Goal: Information Seeking & Learning: Learn about a topic

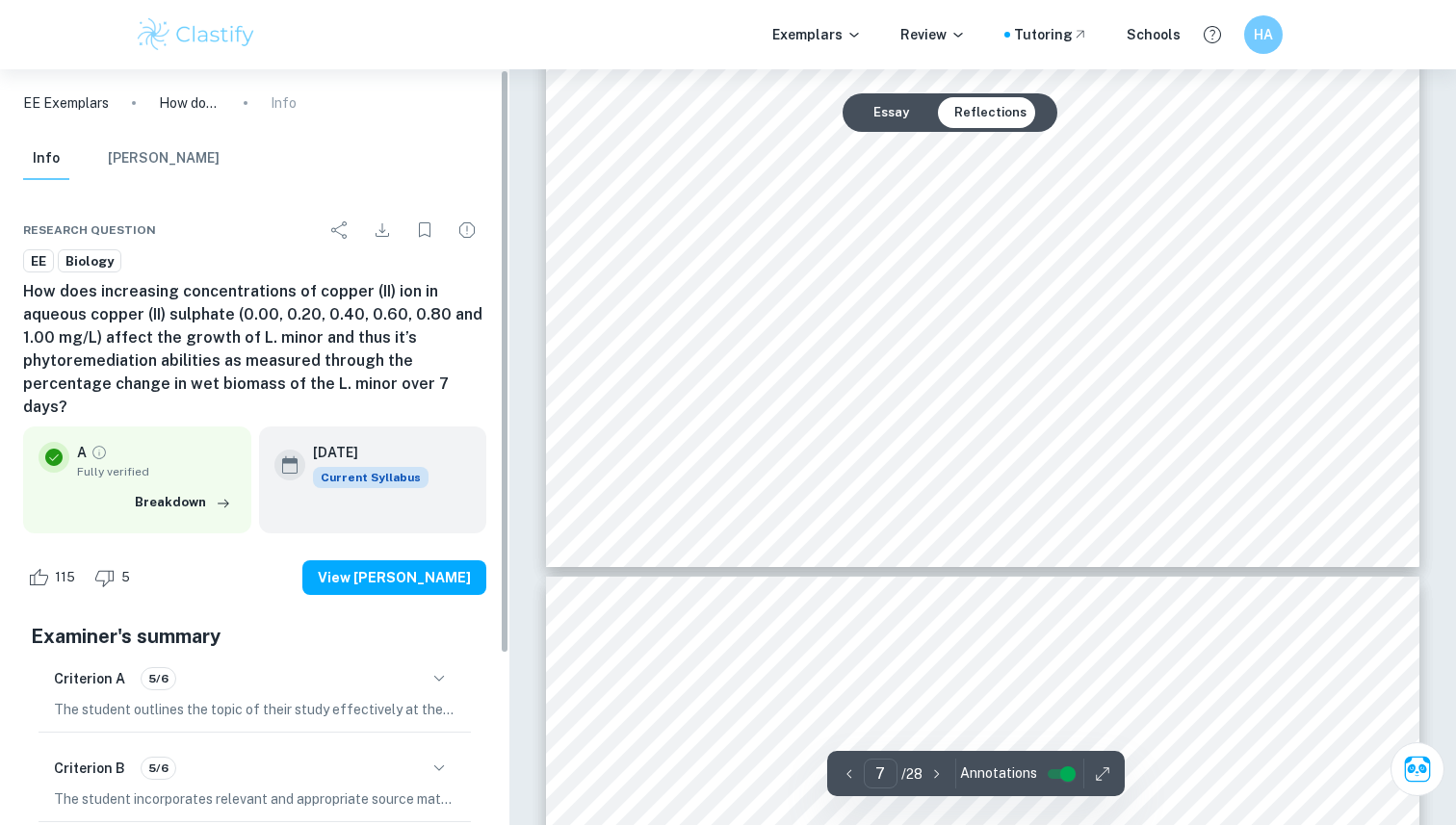
scroll to position [7442, 0]
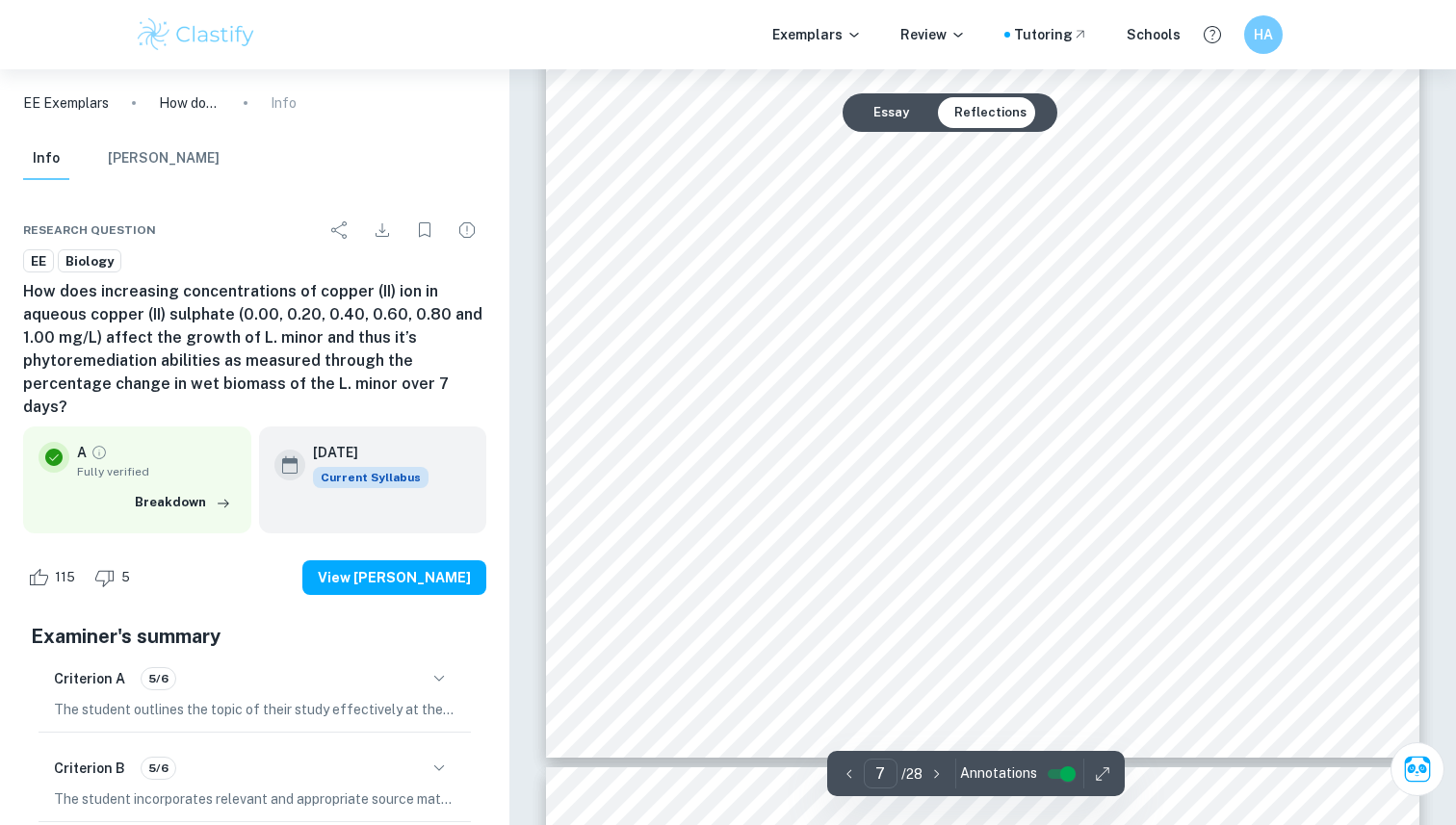
click at [195, 40] on img at bounding box center [196, 34] width 122 height 38
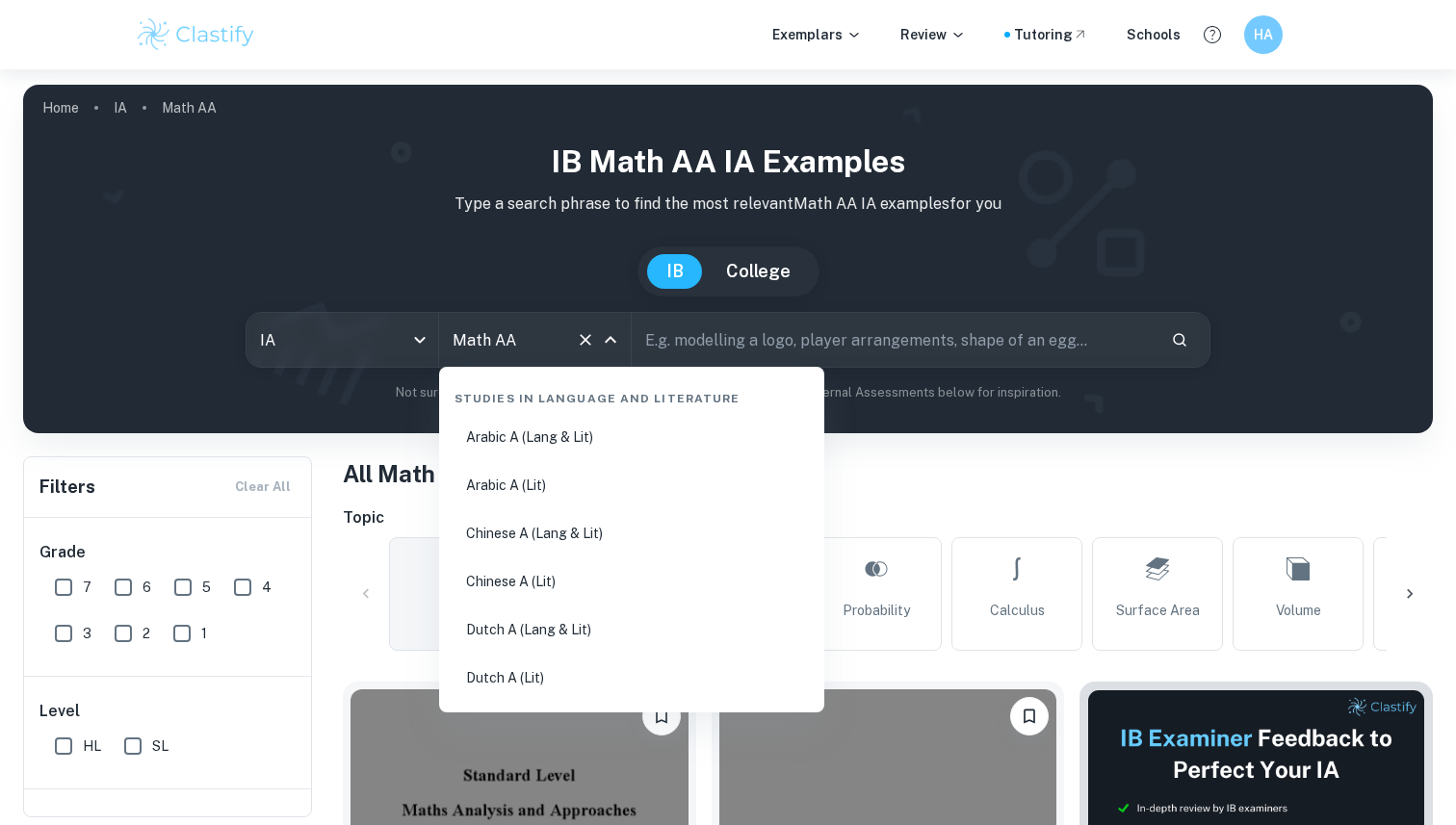
click at [513, 335] on input "Math AA" at bounding box center [508, 339] width 120 height 36
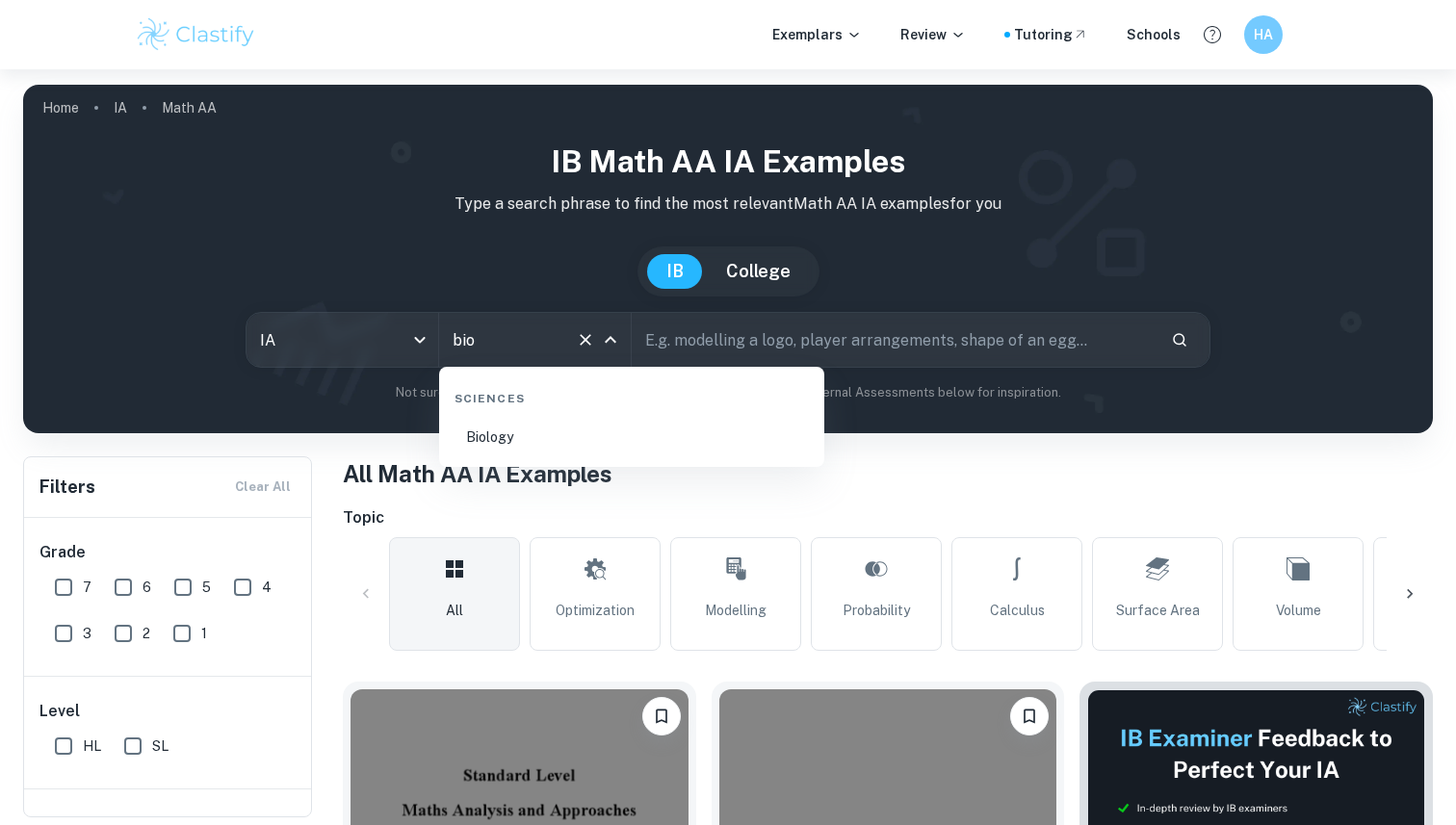
click at [542, 449] on li "Biology" at bounding box center [631, 437] width 370 height 44
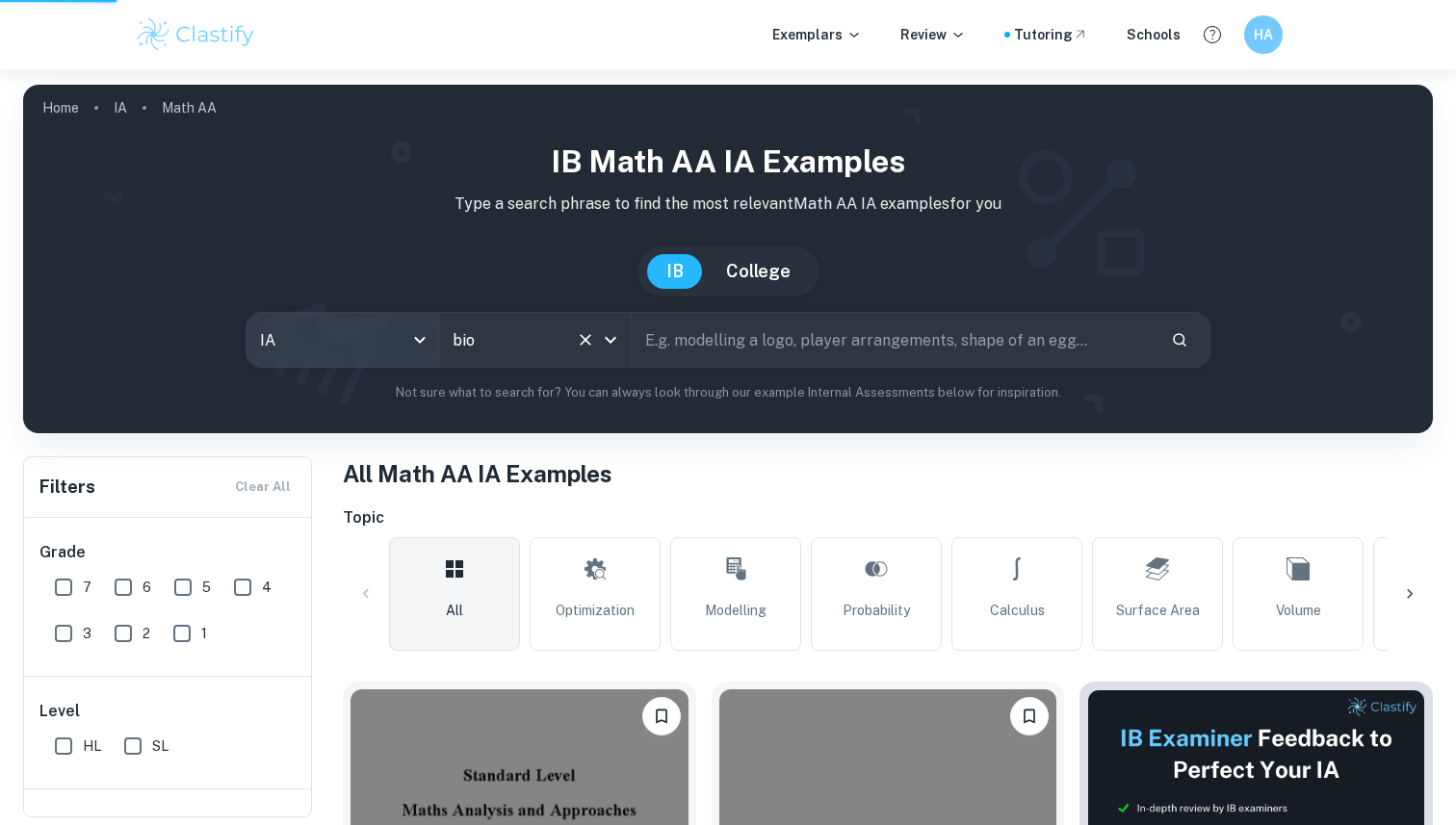
type input "Biology"
click at [360, 341] on body "We value your privacy We use cookies to enhance your browsing experience, serve…" at bounding box center [728, 481] width 1456 height 825
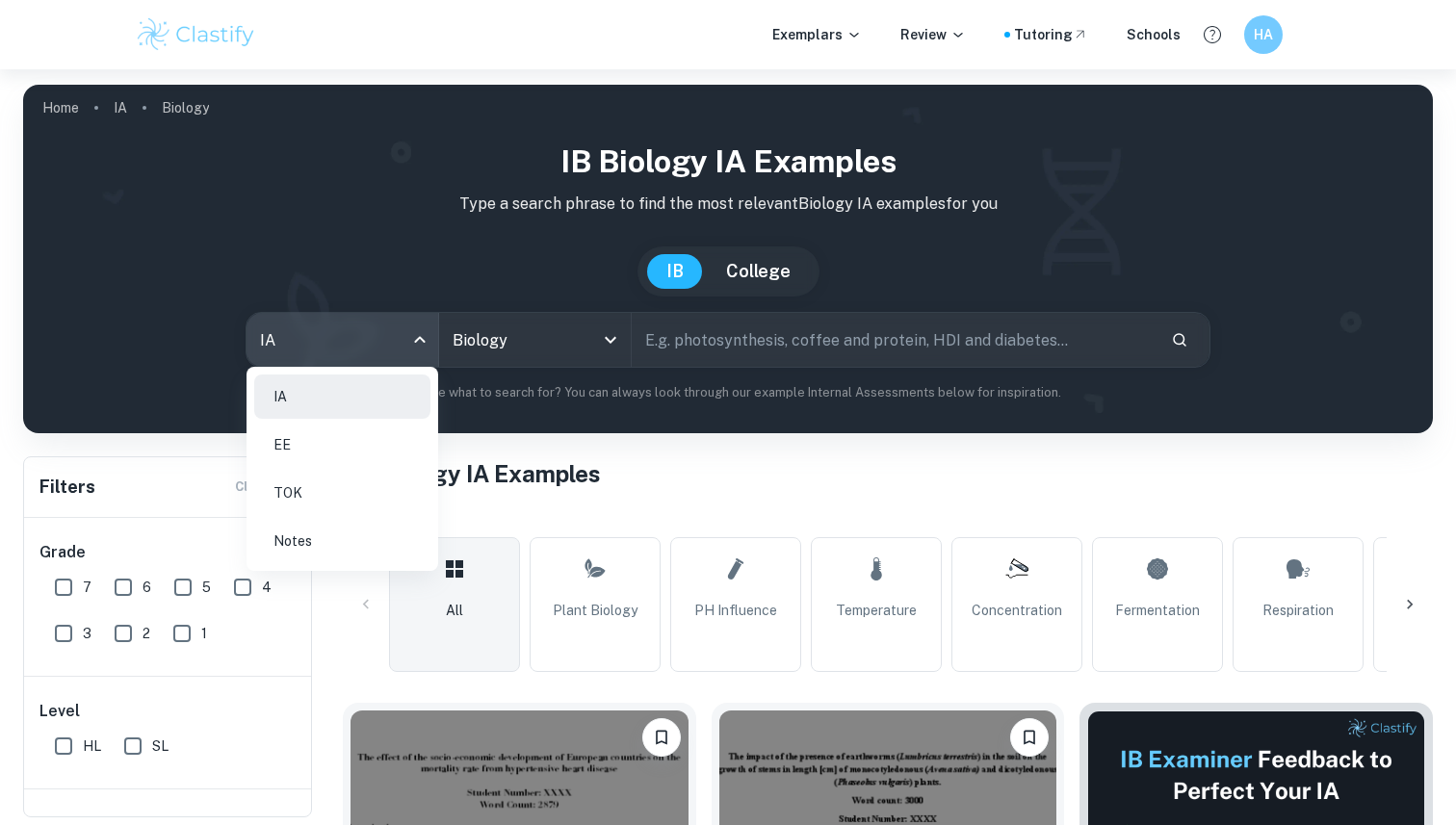
click at [326, 447] on li "EE" at bounding box center [342, 445] width 176 height 44
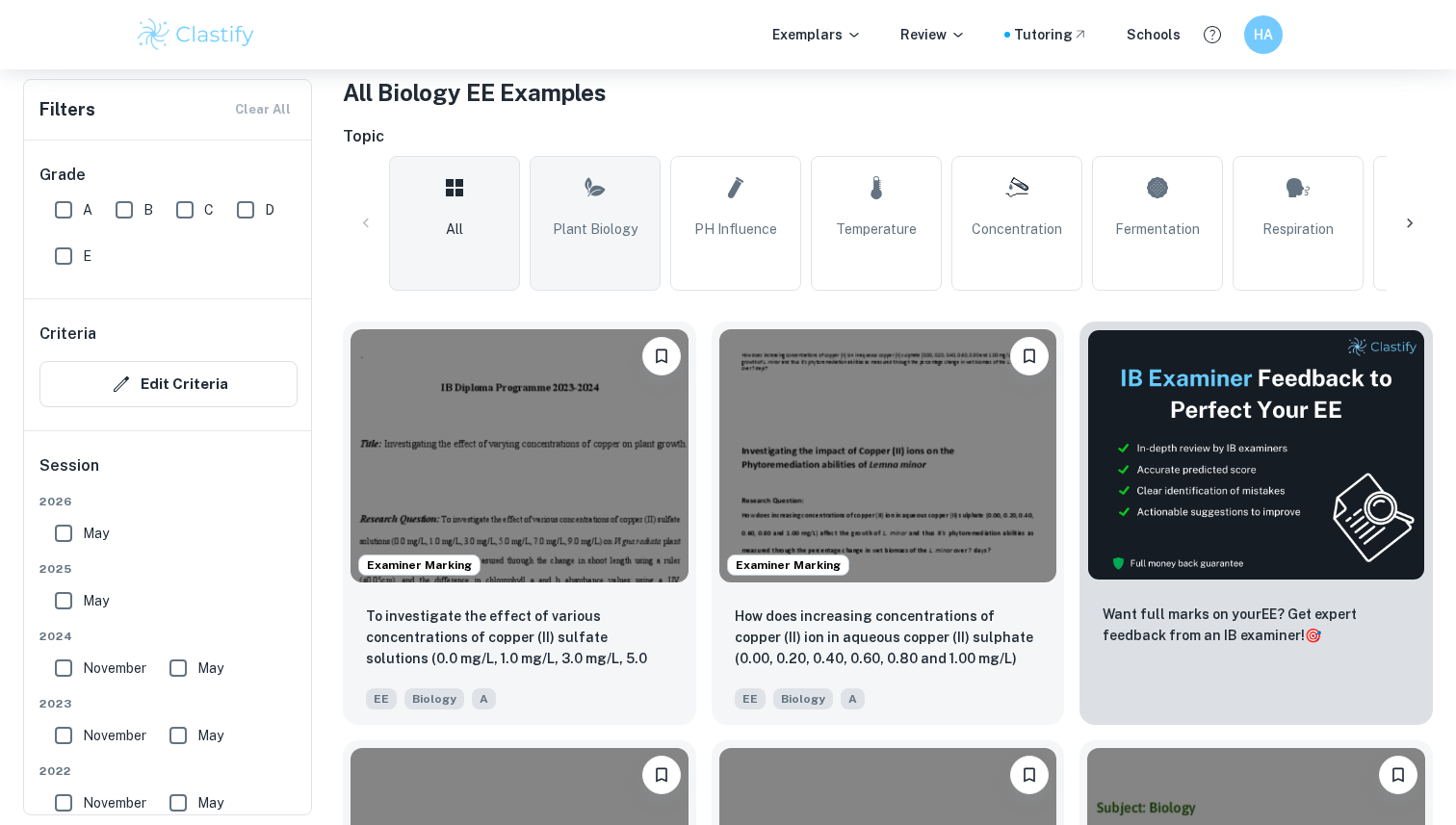
scroll to position [502, 0]
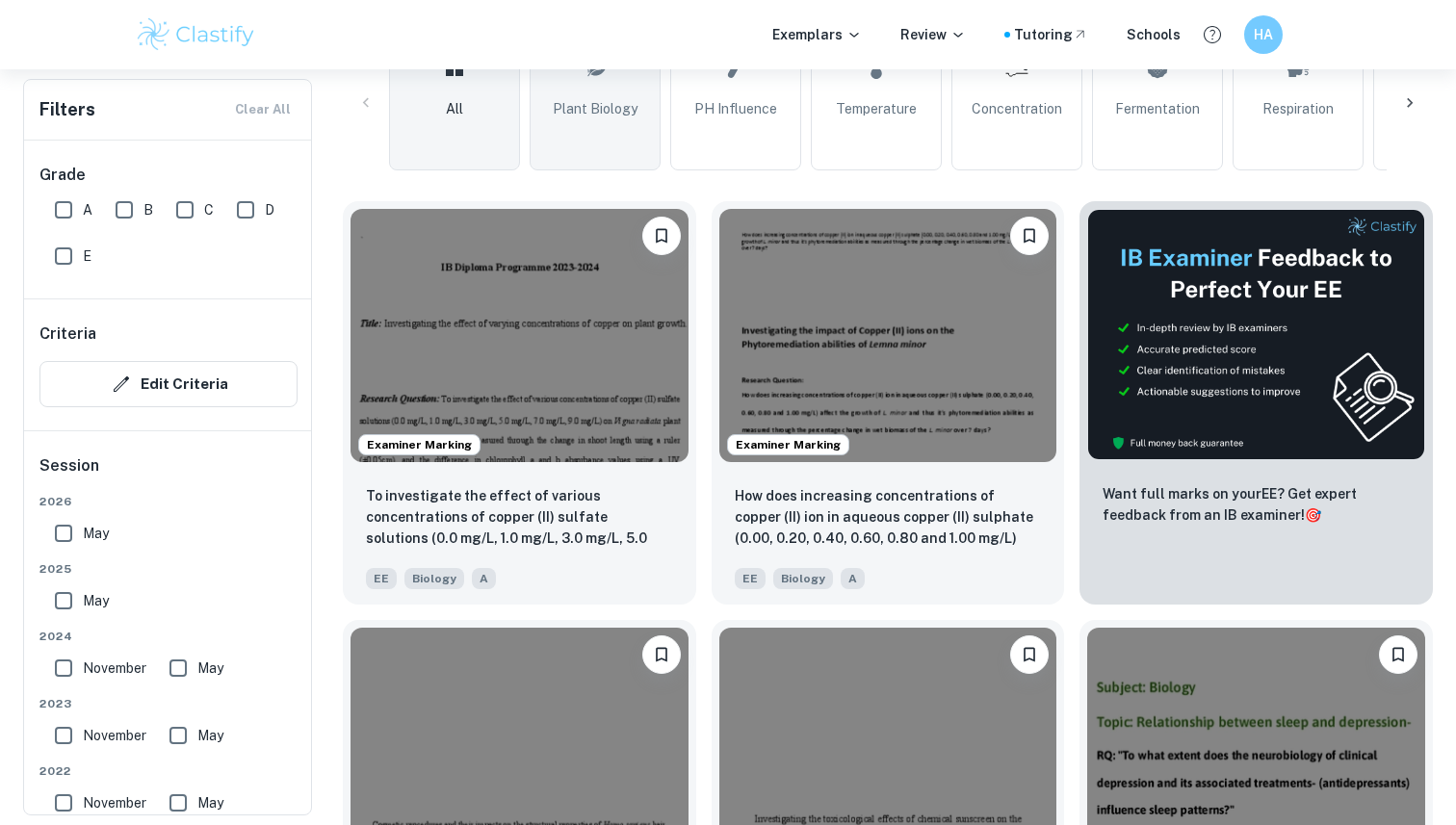
click at [608, 110] on span "Plant Biology" at bounding box center [595, 108] width 85 height 21
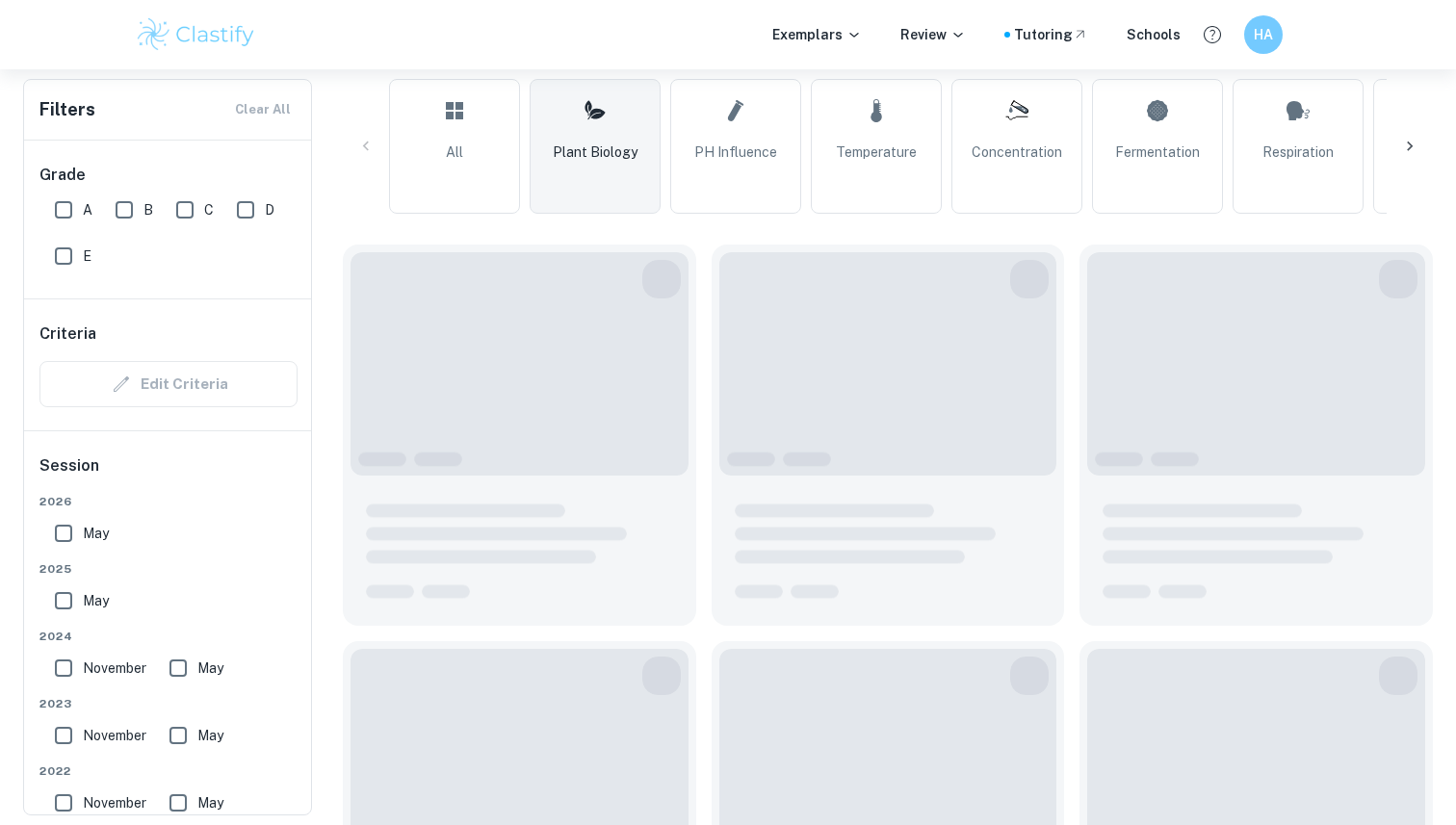
scroll to position [401, 0]
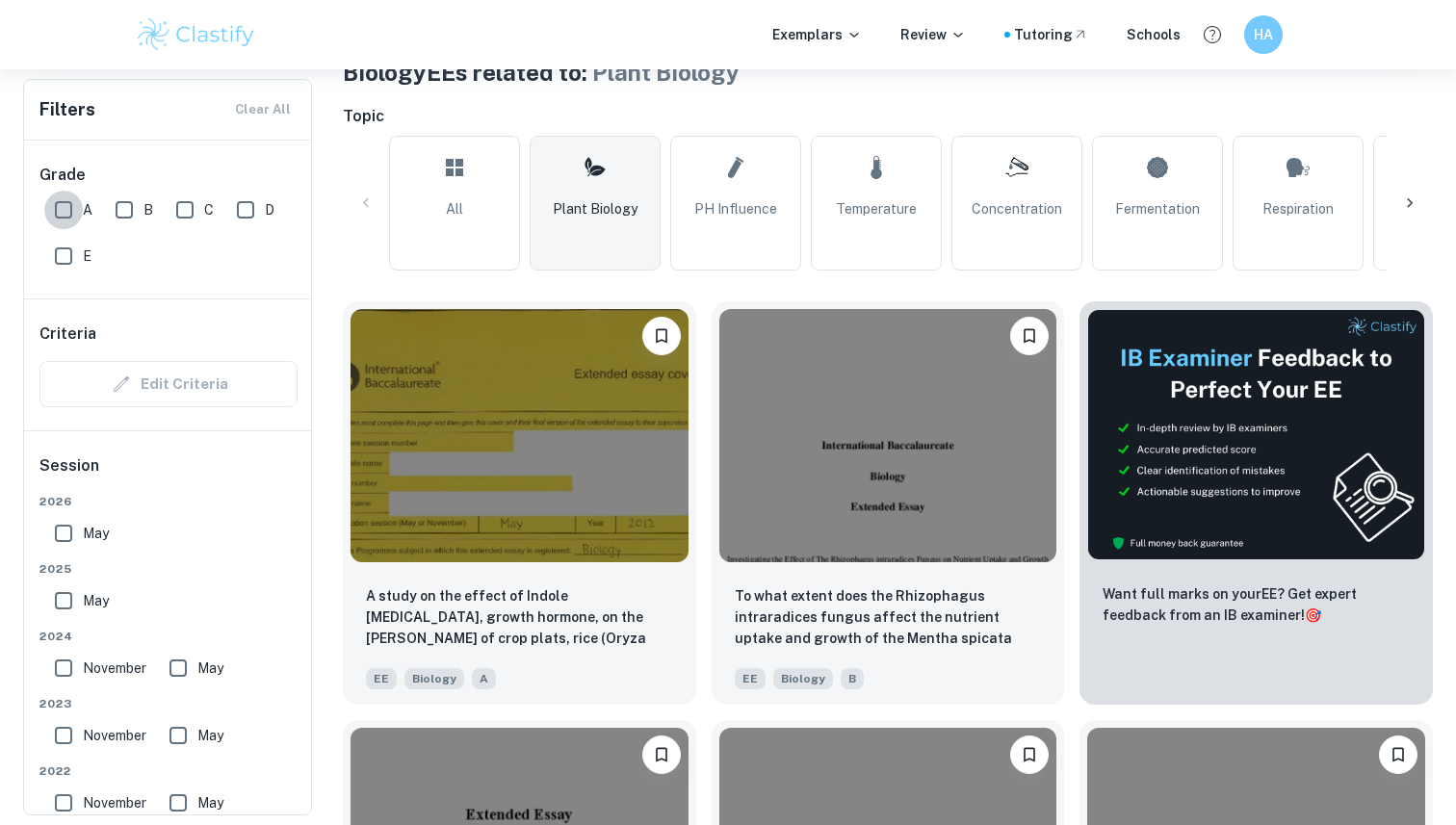
click at [68, 208] on input "A" at bounding box center [63, 209] width 38 height 38
checkbox input "true"
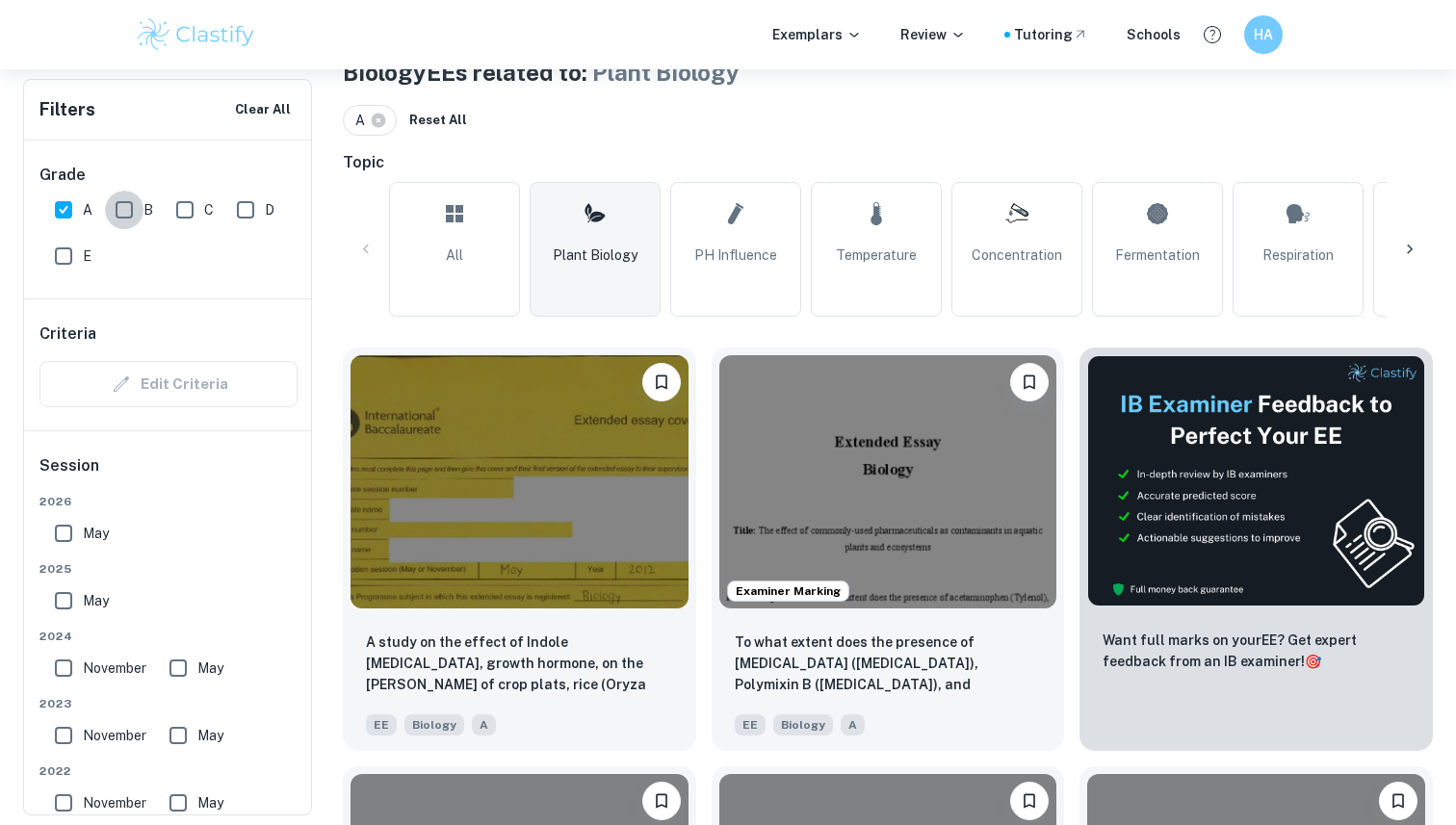
click at [120, 213] on input "B" at bounding box center [123, 209] width 38 height 38
checkbox input "true"
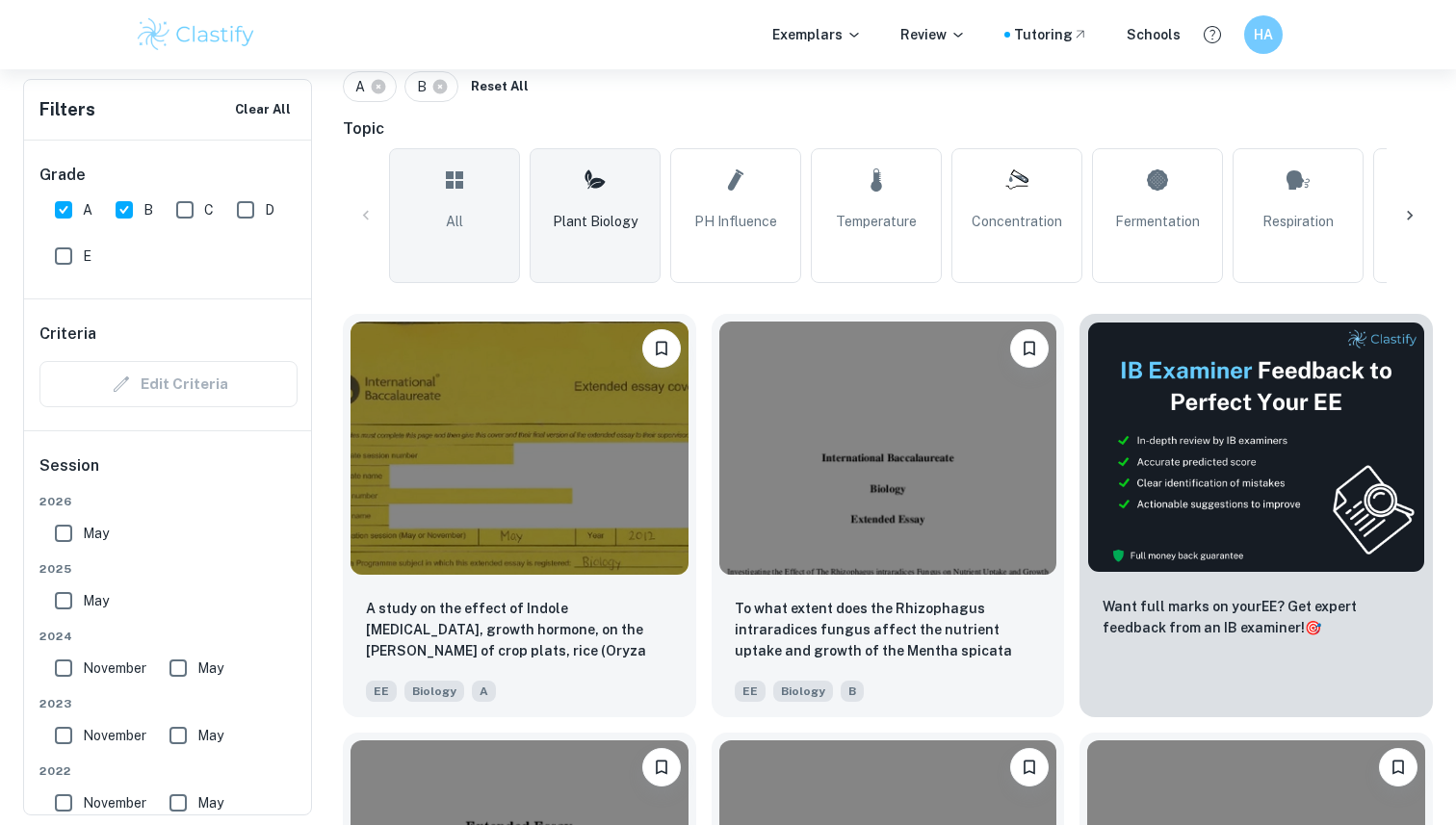
scroll to position [437, 0]
click at [498, 246] on link "All" at bounding box center [454, 214] width 131 height 135
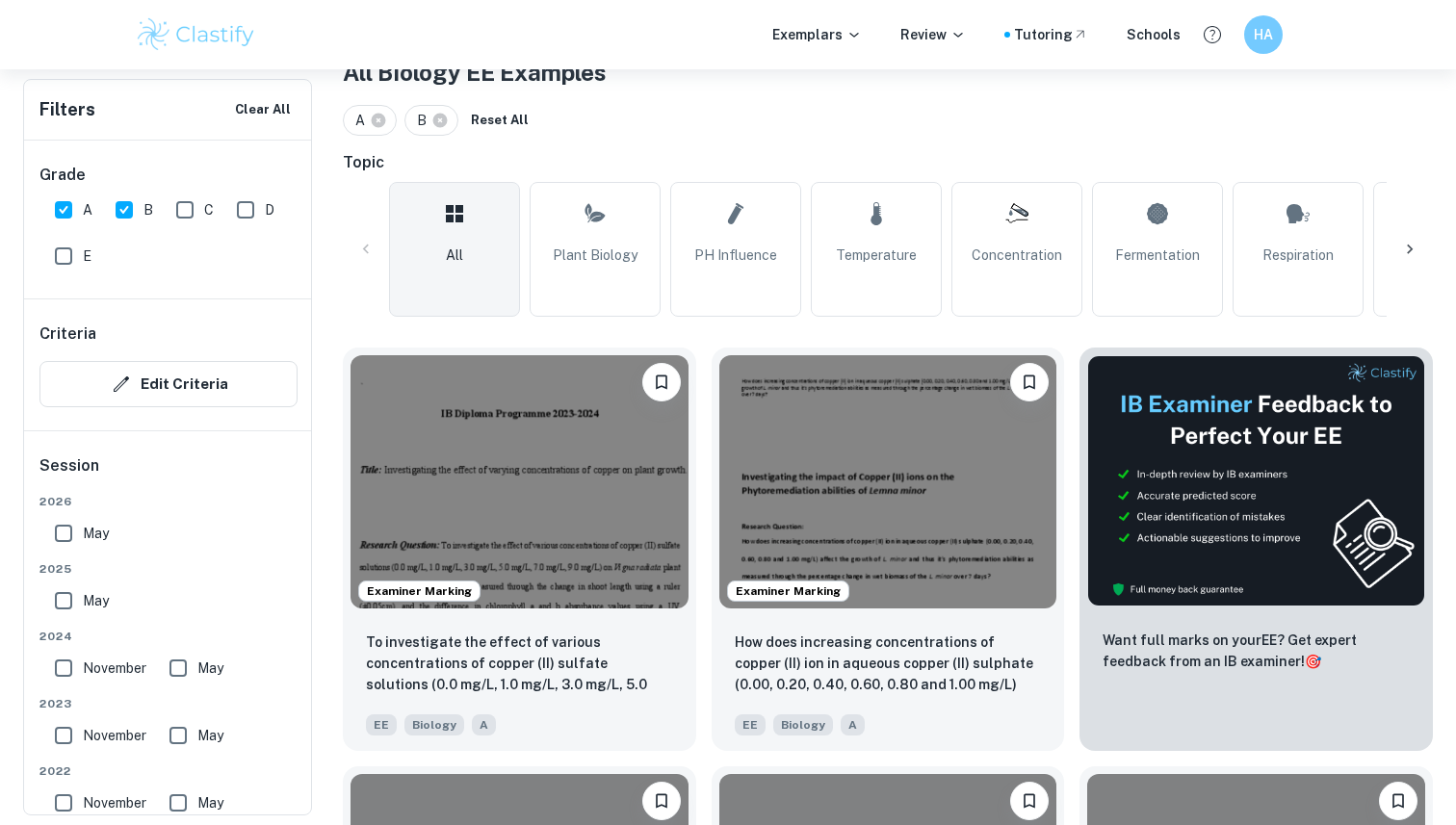
scroll to position [536, 0]
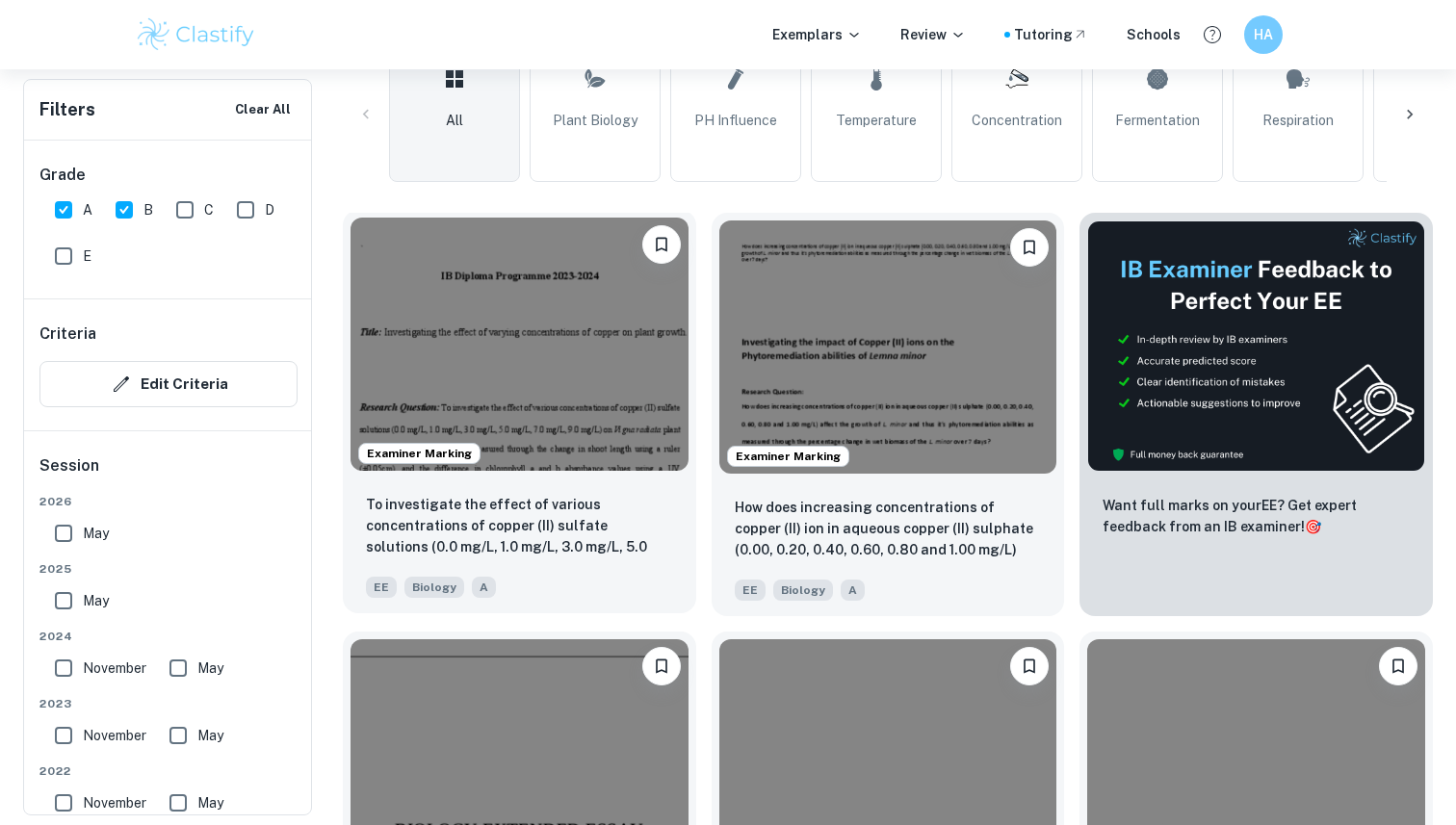
click at [639, 567] on div "EE Biology A" at bounding box center [512, 582] width 308 height 31
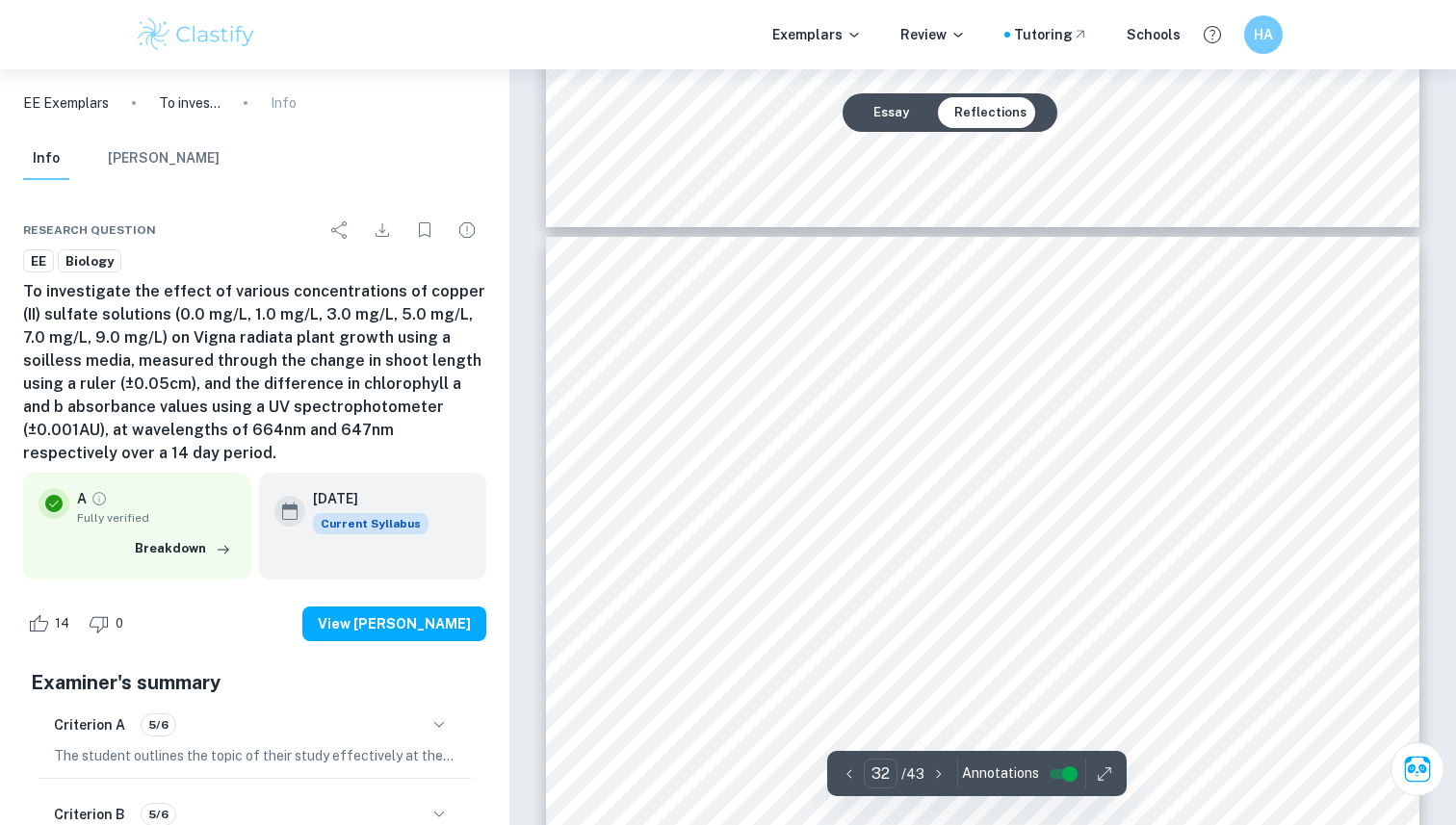
scroll to position [38579, 0]
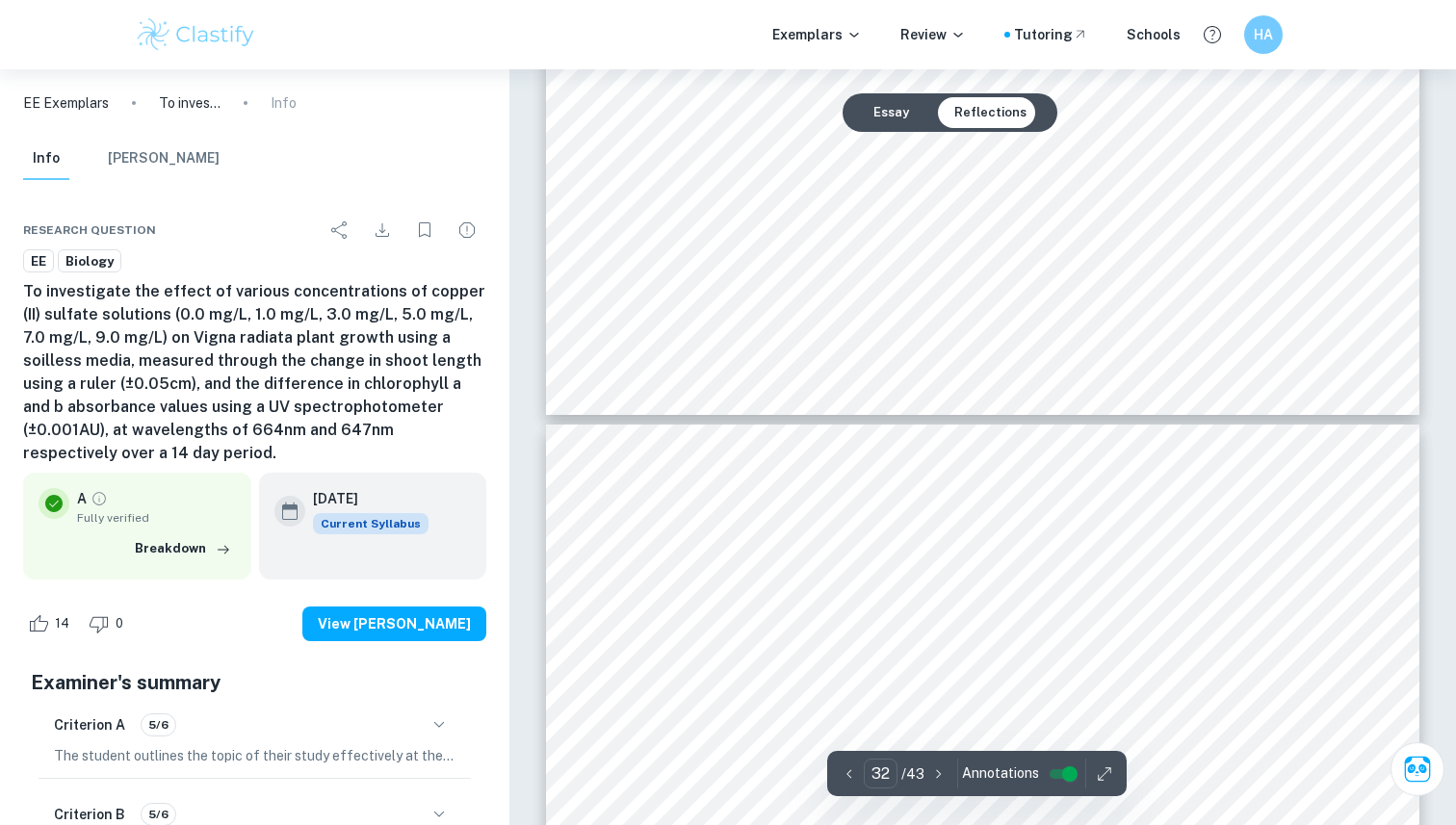
type input "31"
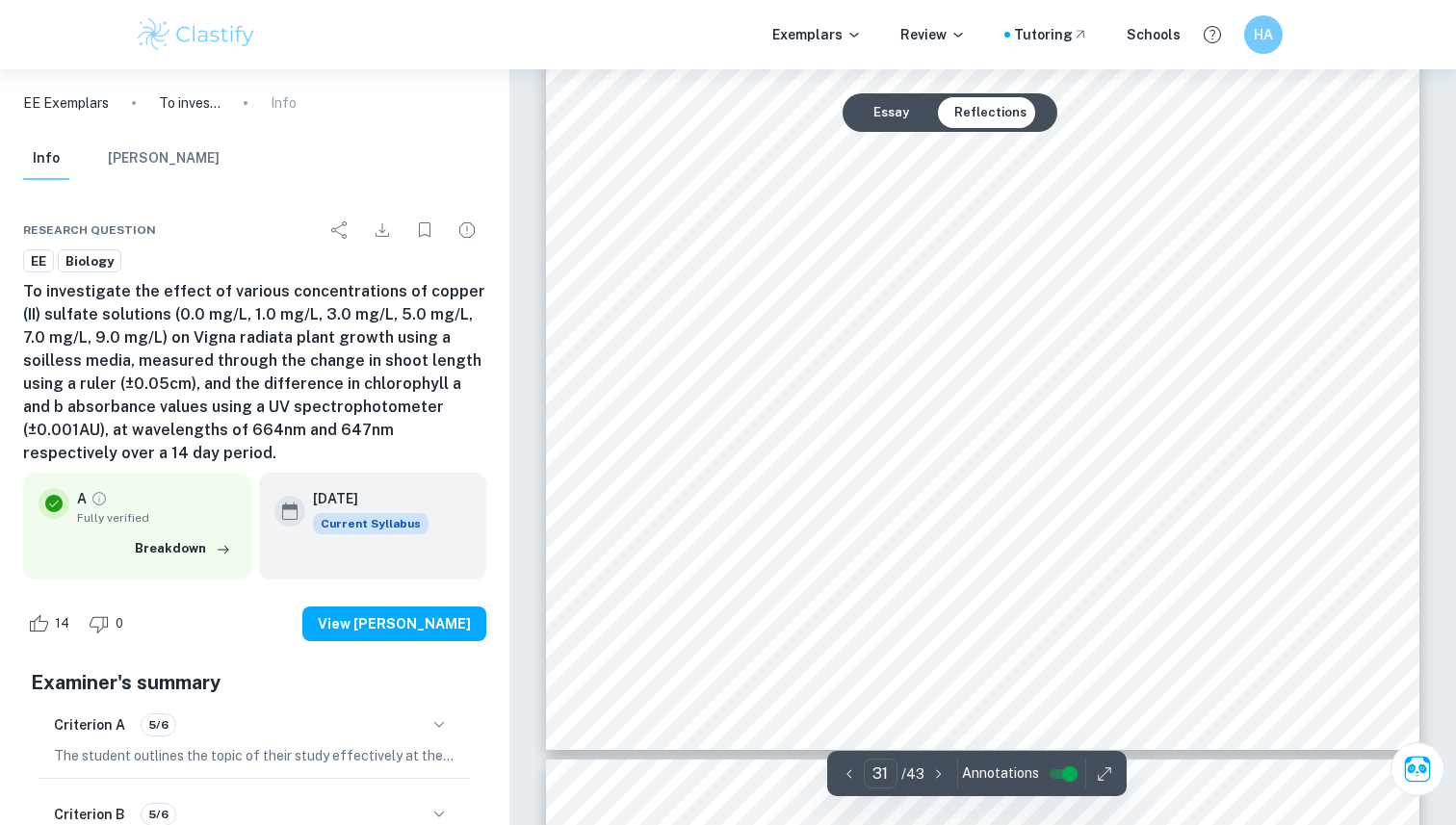
scroll to position [37971, 0]
